Goal: Information Seeking & Learning: Understand process/instructions

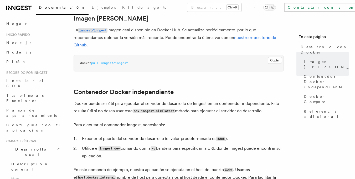
click at [215, 69] on pre "docker pull inngest/inngest" at bounding box center [179, 63] width 210 height 16
click at [272, 59] on button "Copiar Copiado" at bounding box center [275, 60] width 14 height 7
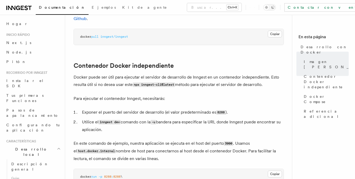
click at [215, 143] on font "En este comando de ejemplo, nuestra aplicación se ejecuta en el host del puerto" at bounding box center [149, 142] width 150 height 5
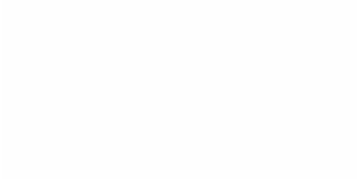
scroll to position [0, 0]
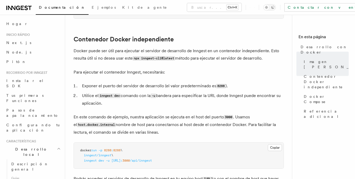
scroll to position [184, 0]
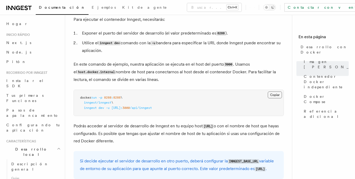
click at [271, 97] on button "Copiar Copiado" at bounding box center [275, 94] width 14 height 7
click at [244, 137] on p "Podrás acceder al servidor de desarrollo de Inngest en tu equipo host http://lo…" at bounding box center [179, 133] width 210 height 22
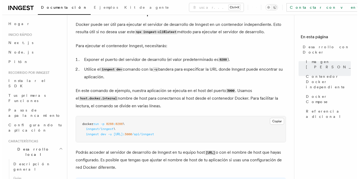
scroll to position [0, 0]
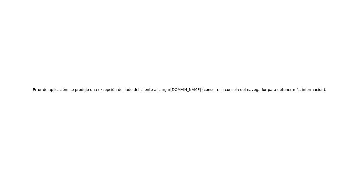
drag, startPoint x: 358, startPoint y: 31, endPoint x: 357, endPoint y: 80, distance: 49.2
click at [355, 80] on html "Error de aplicación: se produjo una excepción del lado del cliente al cargar ww…" at bounding box center [179, 89] width 359 height 179
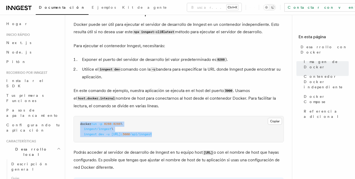
drag, startPoint x: 202, startPoint y: 135, endPoint x: 78, endPoint y: 116, distance: 125.6
click at [78, 116] on pre "docker run -p 8288 : 8288 \ inngest/inngest \ inngest dev -u http://host.docker…" at bounding box center [179, 129] width 210 height 26
copy code "docker run -p 8288 : 8288 \ inngest/inngest \ inngest dev -u http://host.docker…"
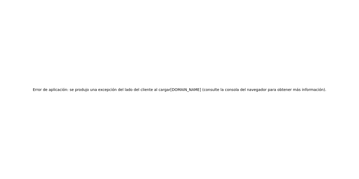
drag, startPoint x: 358, startPoint y: 58, endPoint x: 359, endPoint y: 88, distance: 30.8
click at [355, 89] on html "Error de aplicación: se produjo una excepción del lado del cliente al cargar ww…" at bounding box center [179, 89] width 359 height 179
